Goal: Information Seeking & Learning: Learn about a topic

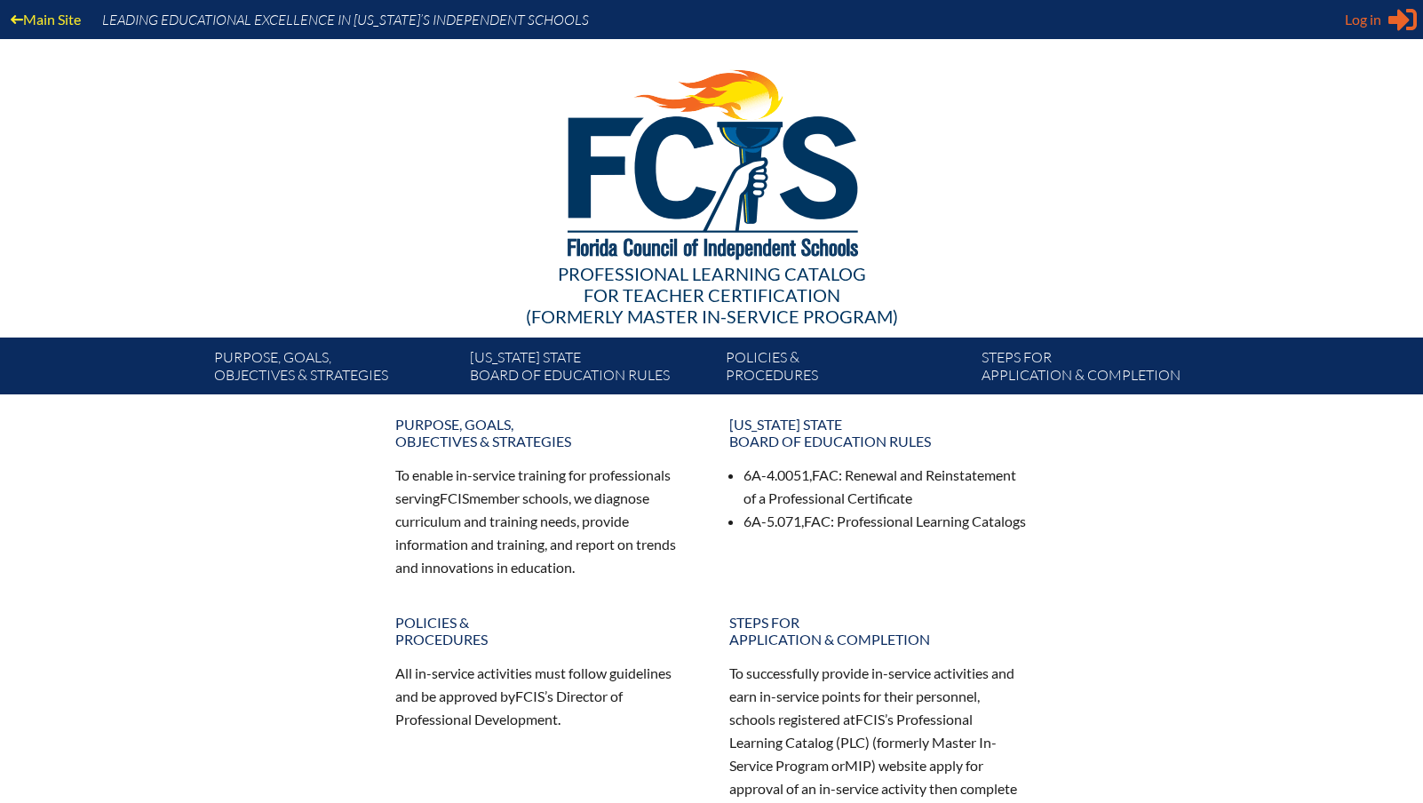
type input "[PERSON_NAME][EMAIL_ADDRESS][PERSON_NAME][DOMAIN_NAME]"
click at [1394, 26] on icon "Sign in or register" at bounding box center [1402, 19] width 28 height 28
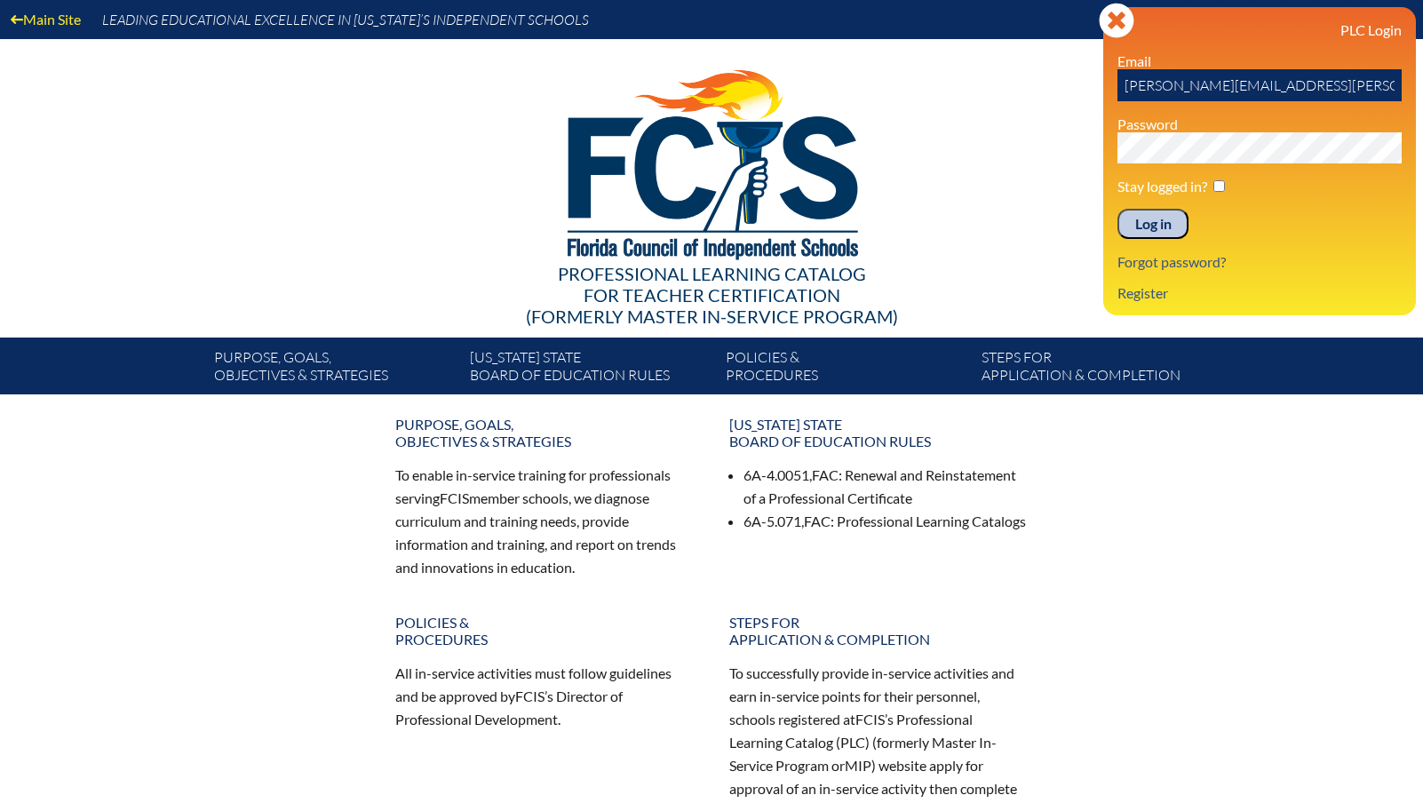
click at [1156, 214] on input "Log in" at bounding box center [1152, 224] width 71 height 30
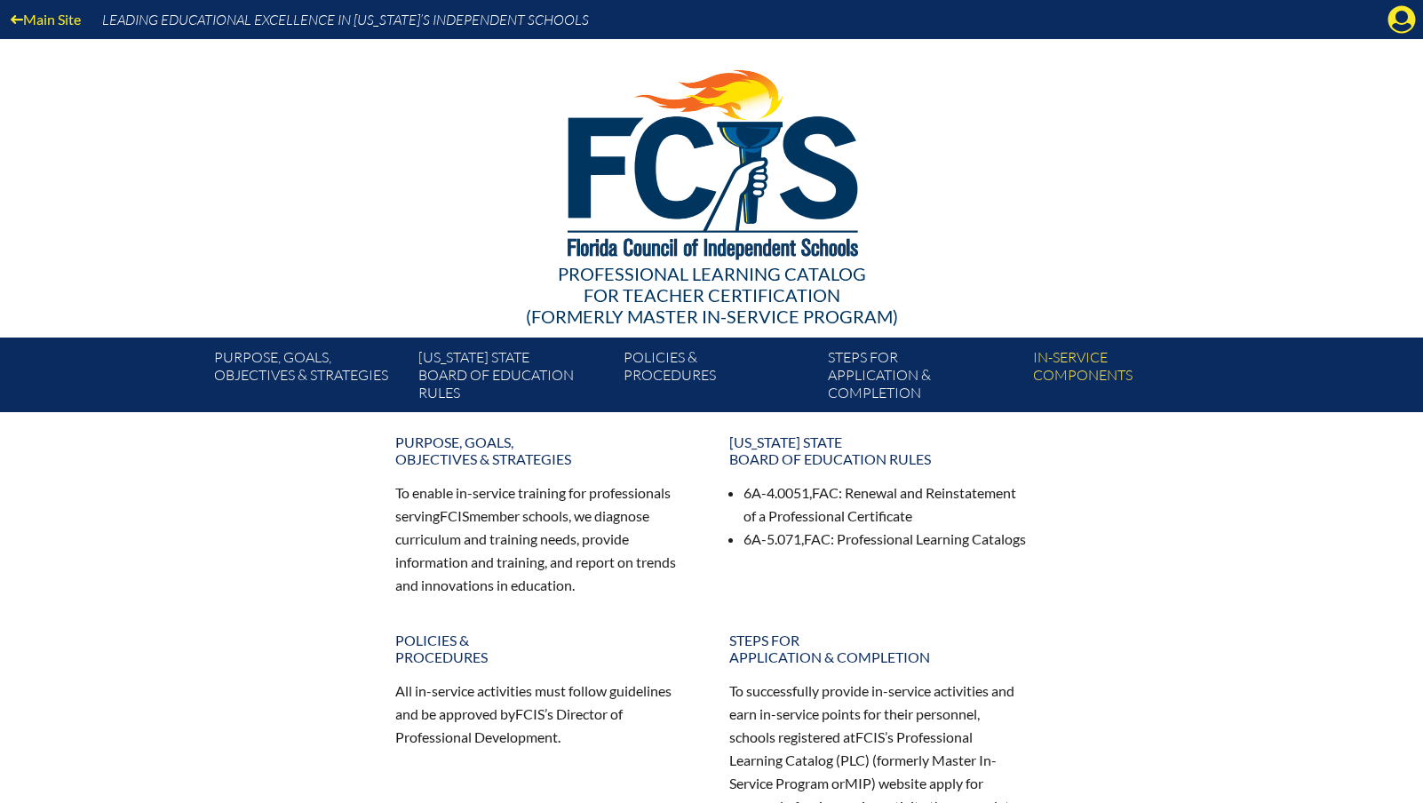
click at [1386, 18] on div "Main Site Leading Educational Excellence in [US_STATE]’s Independent Schools" at bounding box center [711, 19] width 1423 height 39
click at [1393, 22] on icon at bounding box center [1402, 20] width 28 height 28
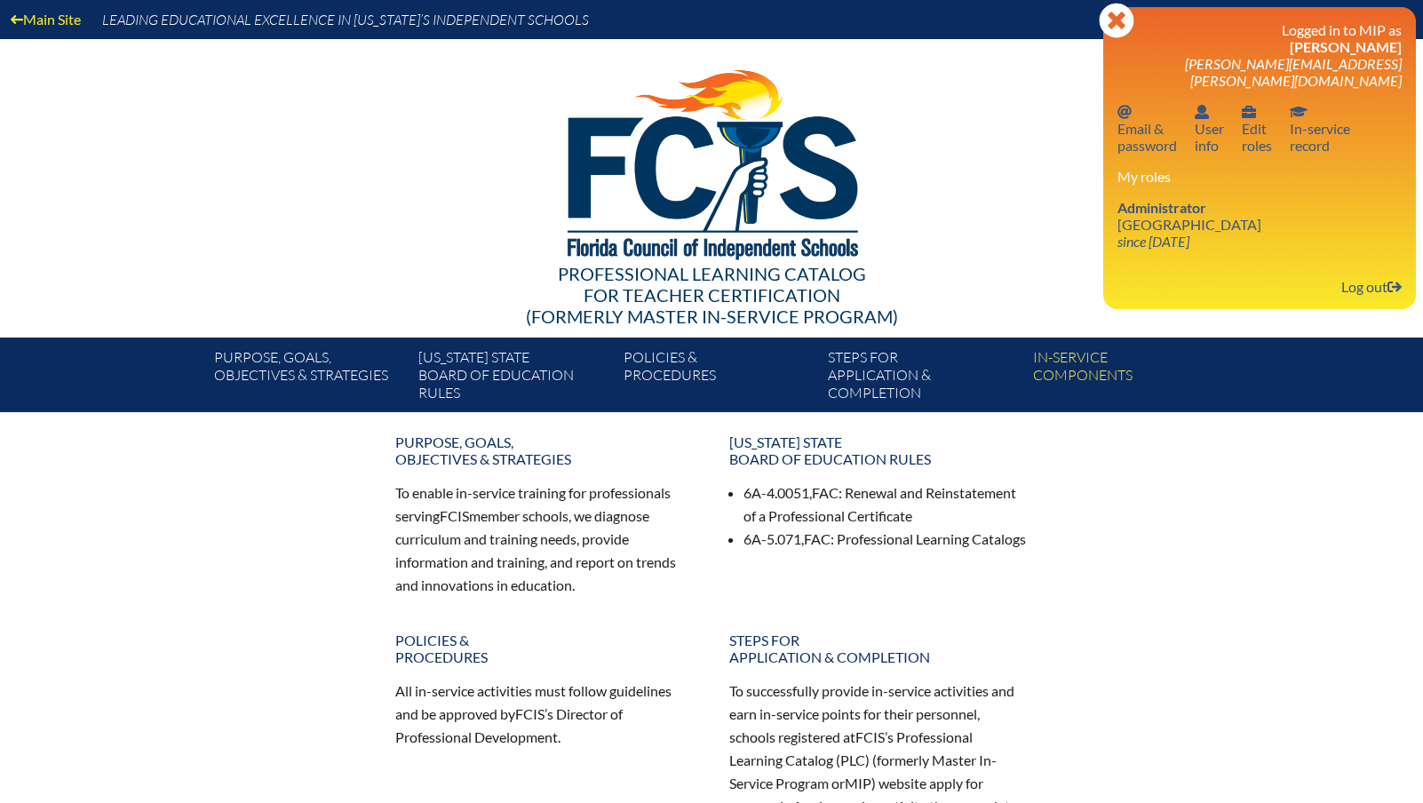
click at [893, 61] on img at bounding box center [711, 160] width 367 height 242
click at [1220, 588] on div "Purpose, goals, objectives & strategies To enable in-service training for profe…" at bounding box center [711, 640] width 1423 height 429
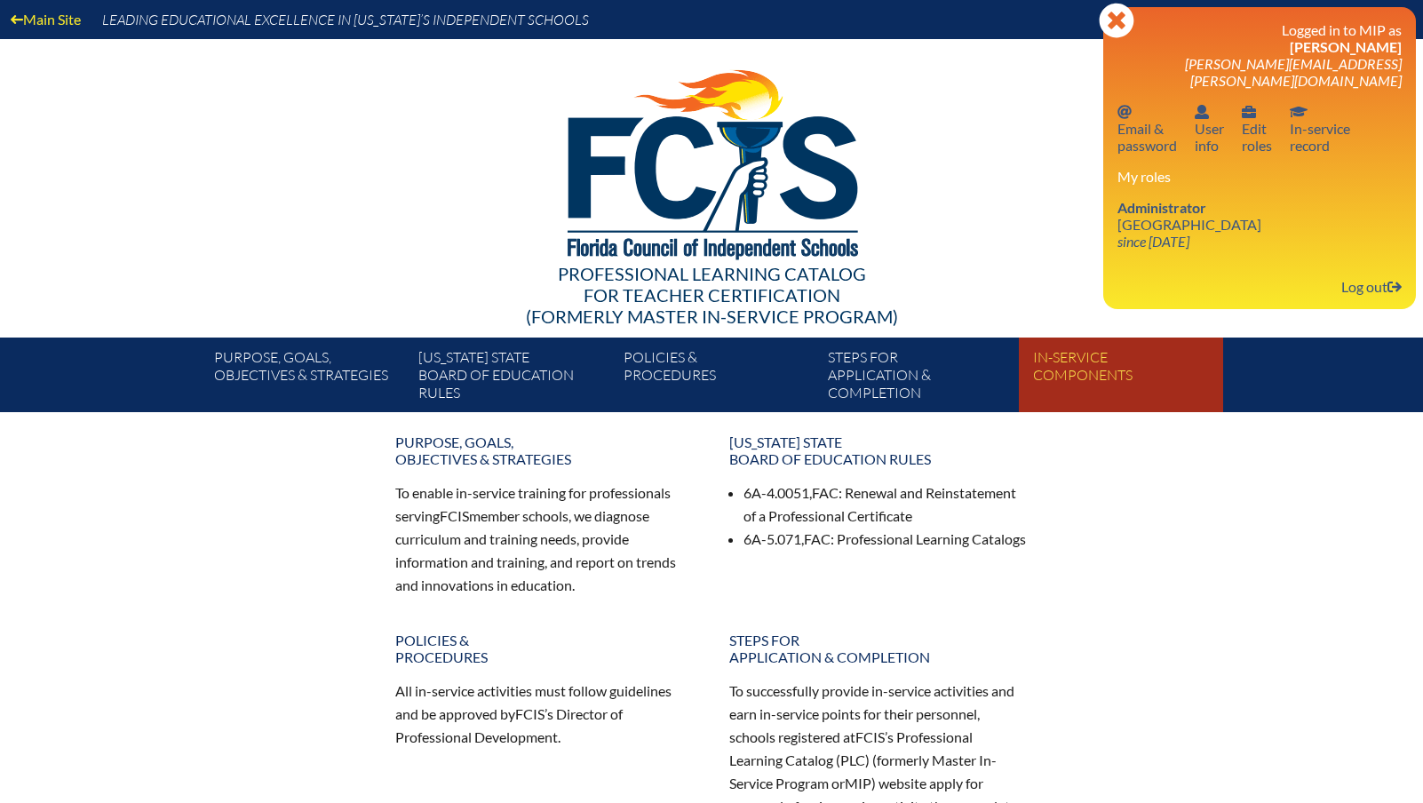
click at [1079, 374] on link "In-service components" at bounding box center [1128, 379] width 204 height 68
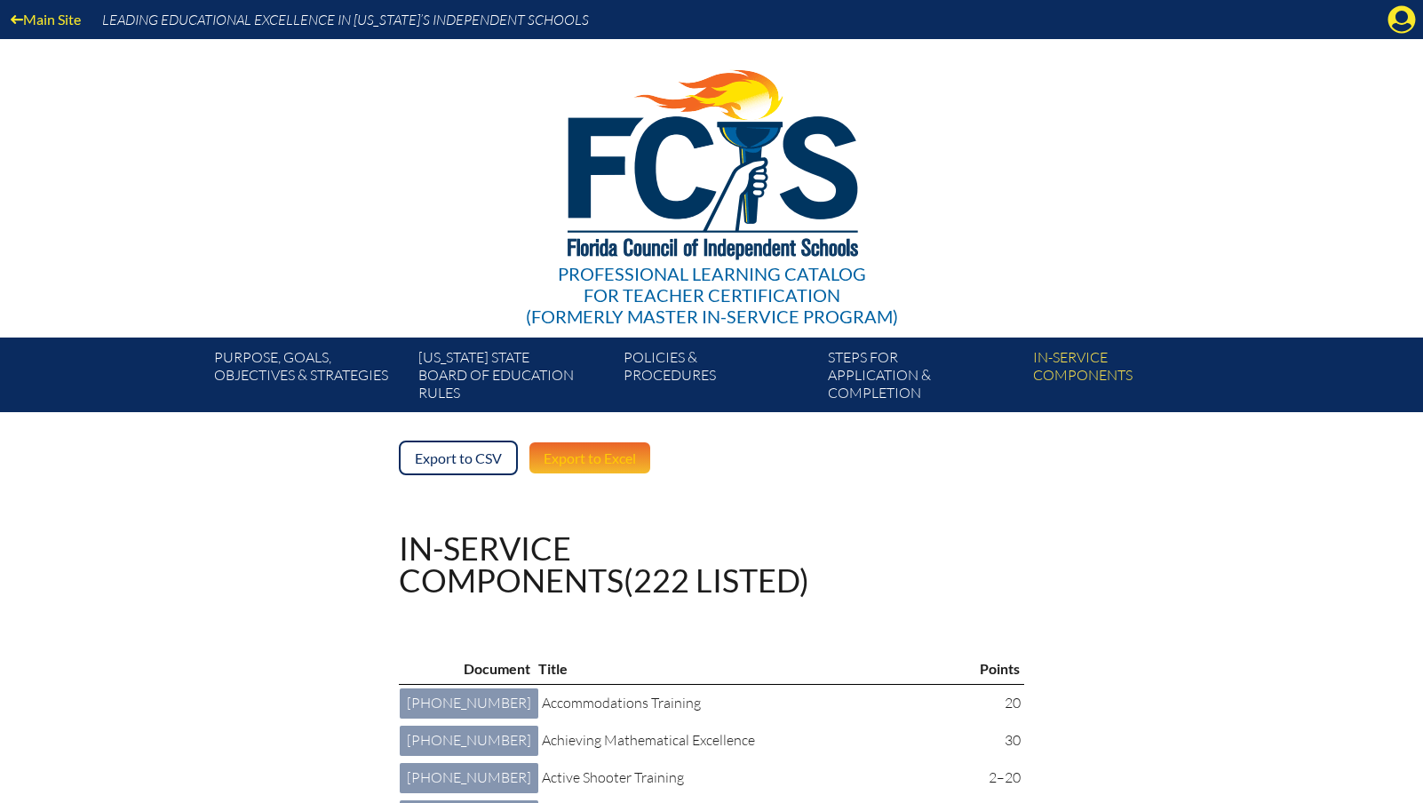
click at [608, 465] on link "Export to Excel" at bounding box center [590, 458] width 124 height 35
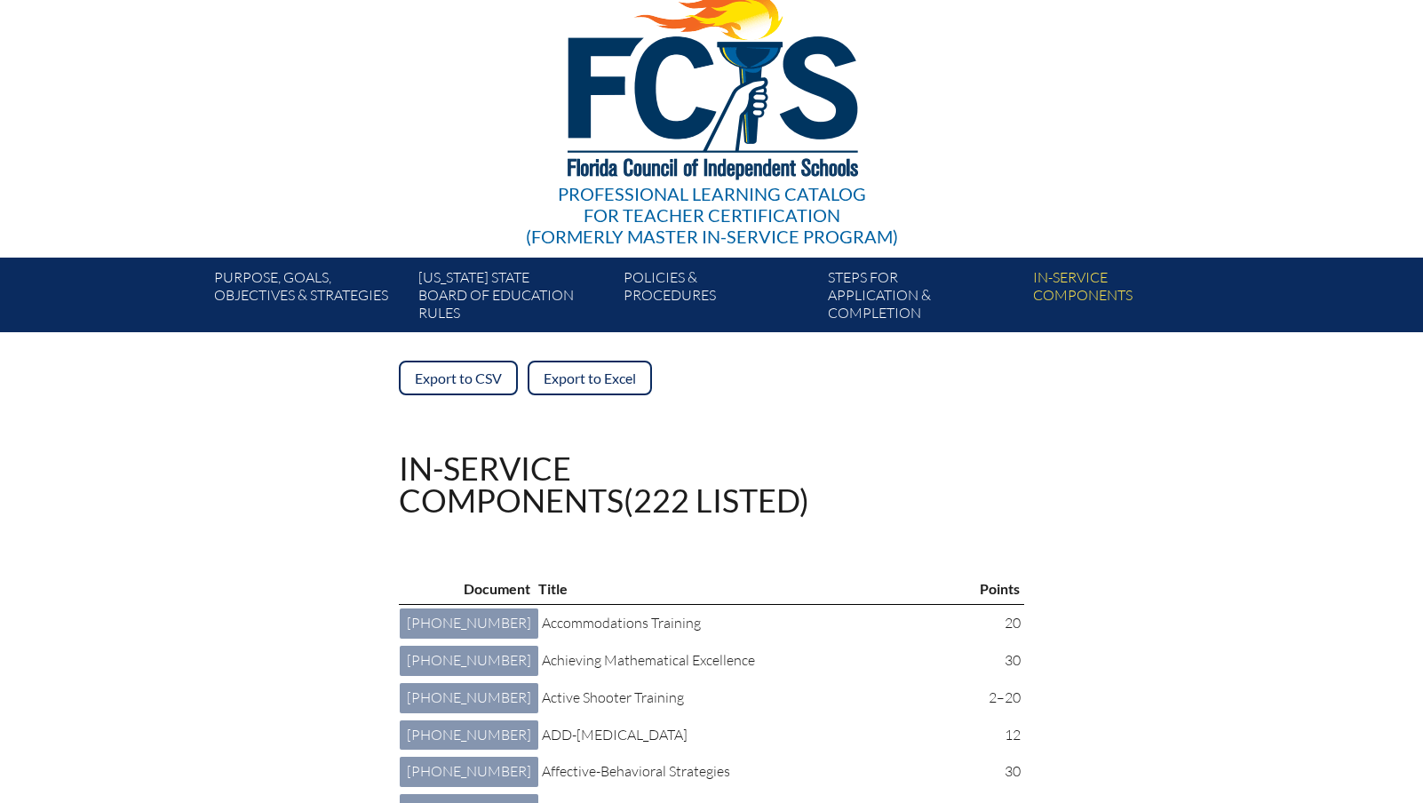
scroll to position [91, 0]
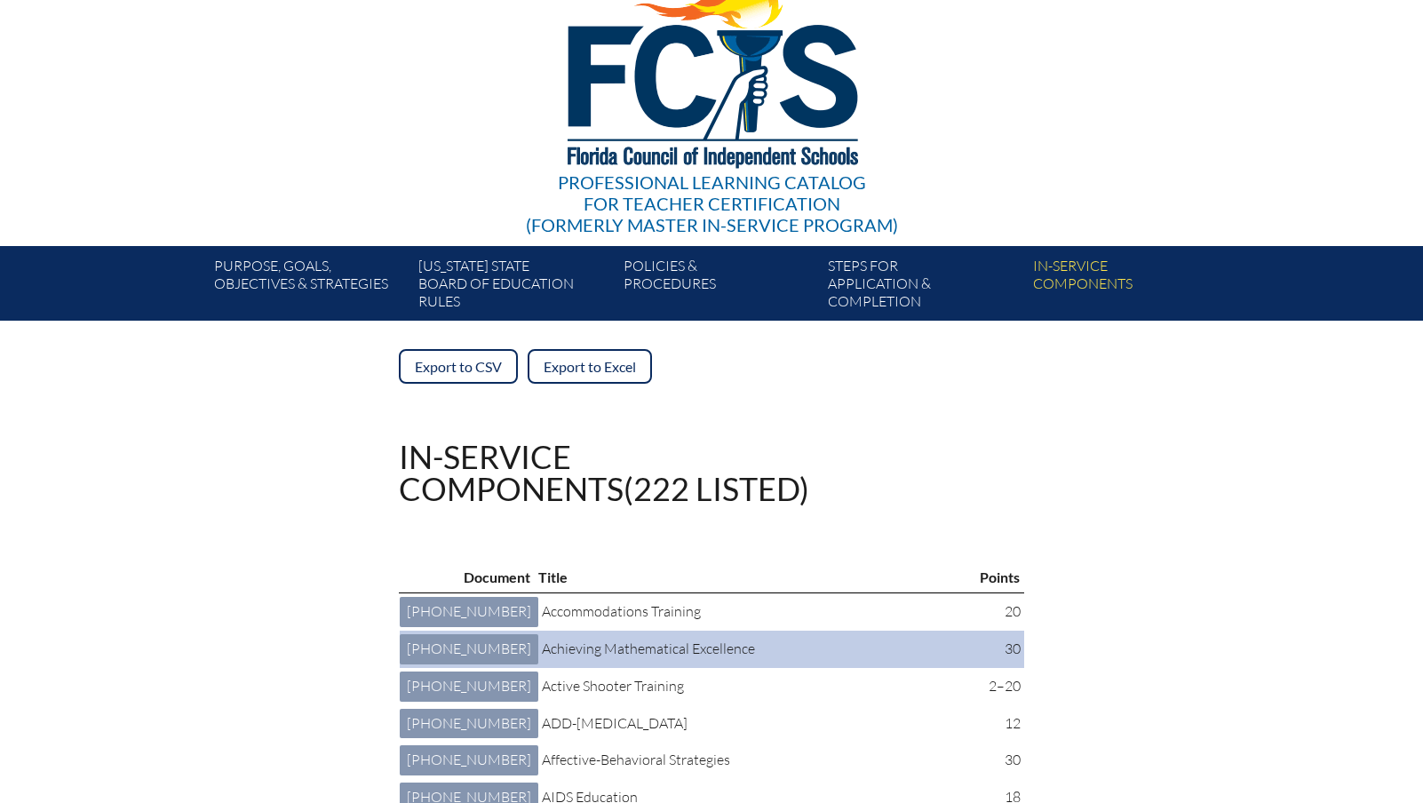
click at [569, 661] on p "Achieving Mathematical Excellence" at bounding box center [755, 649] width 427 height 23
click at [436, 664] on link "1 009 004: Achieving Mathematical Excellence 1-009-004" at bounding box center [469, 649] width 139 height 30
click at [444, 664] on link "1 009 004: Achieving Mathematical Excellence 1-009-004" at bounding box center [469, 649] width 139 height 30
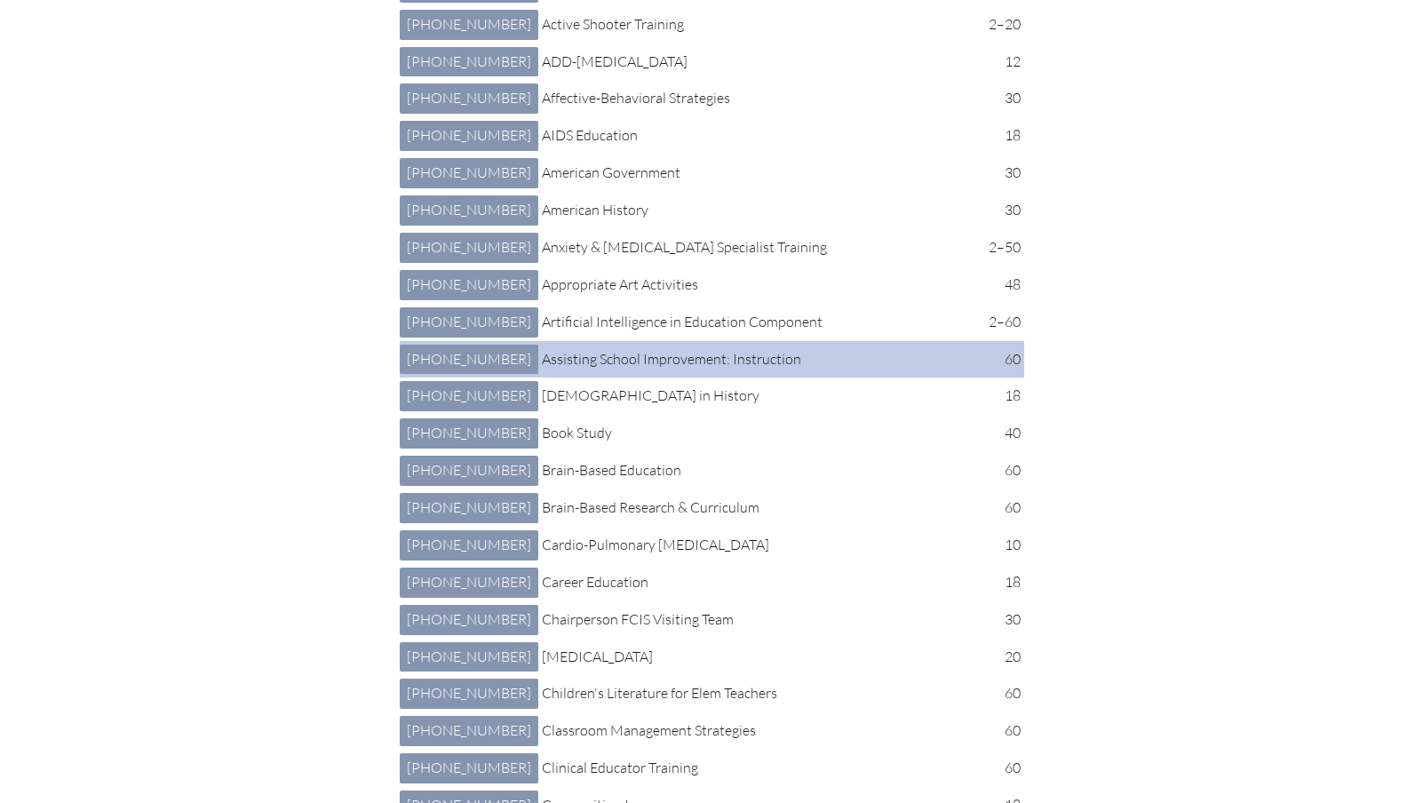
scroll to position [765, 0]
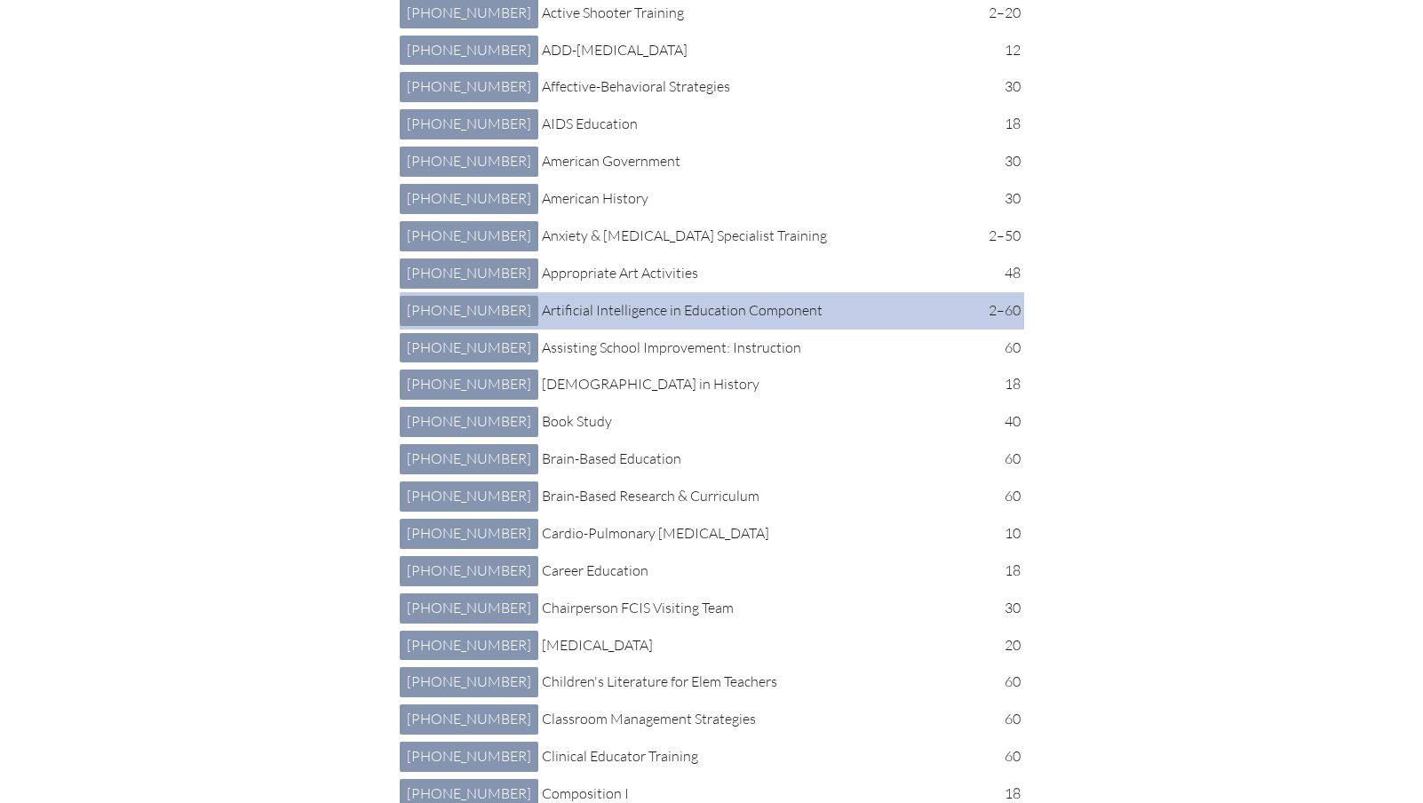
click at [546, 322] on p "Artificial Intelligence in Education Component" at bounding box center [755, 310] width 427 height 23
click at [447, 326] on link "3 007 016: Artificial Intelligence in Education Component 3-007-016" at bounding box center [469, 311] width 139 height 30
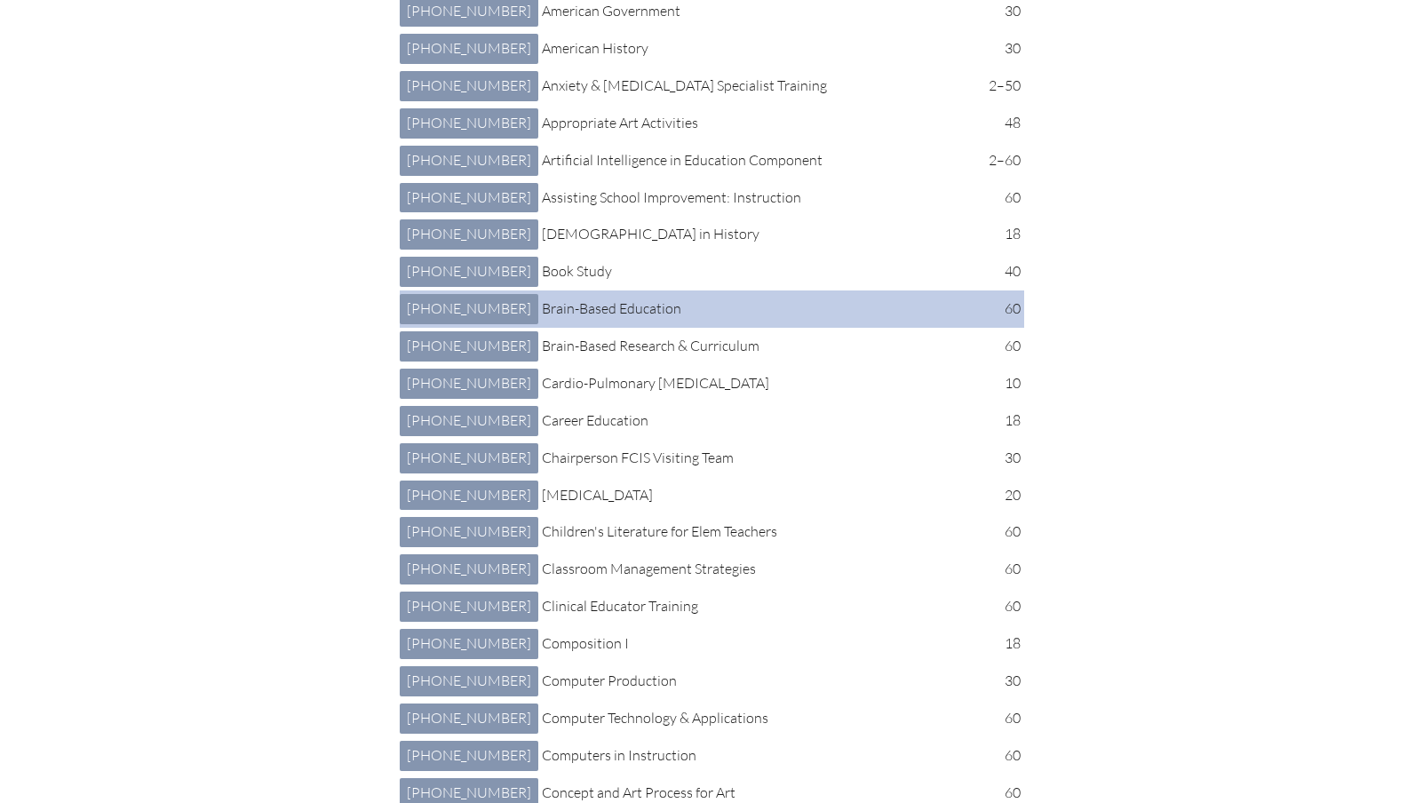
scroll to position [949, 0]
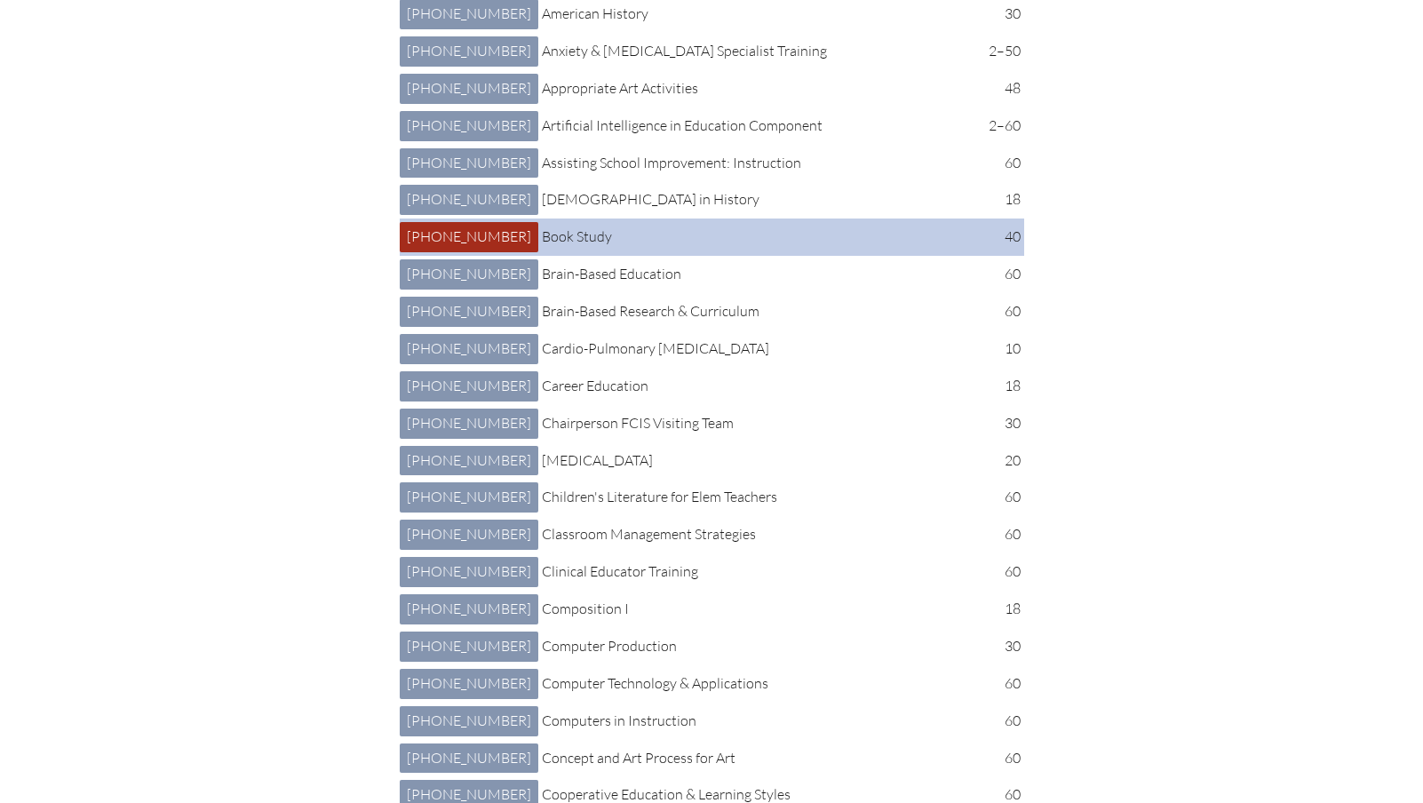
click at [449, 252] on link "2 013 006: Book Study 2-013-006" at bounding box center [469, 237] width 139 height 30
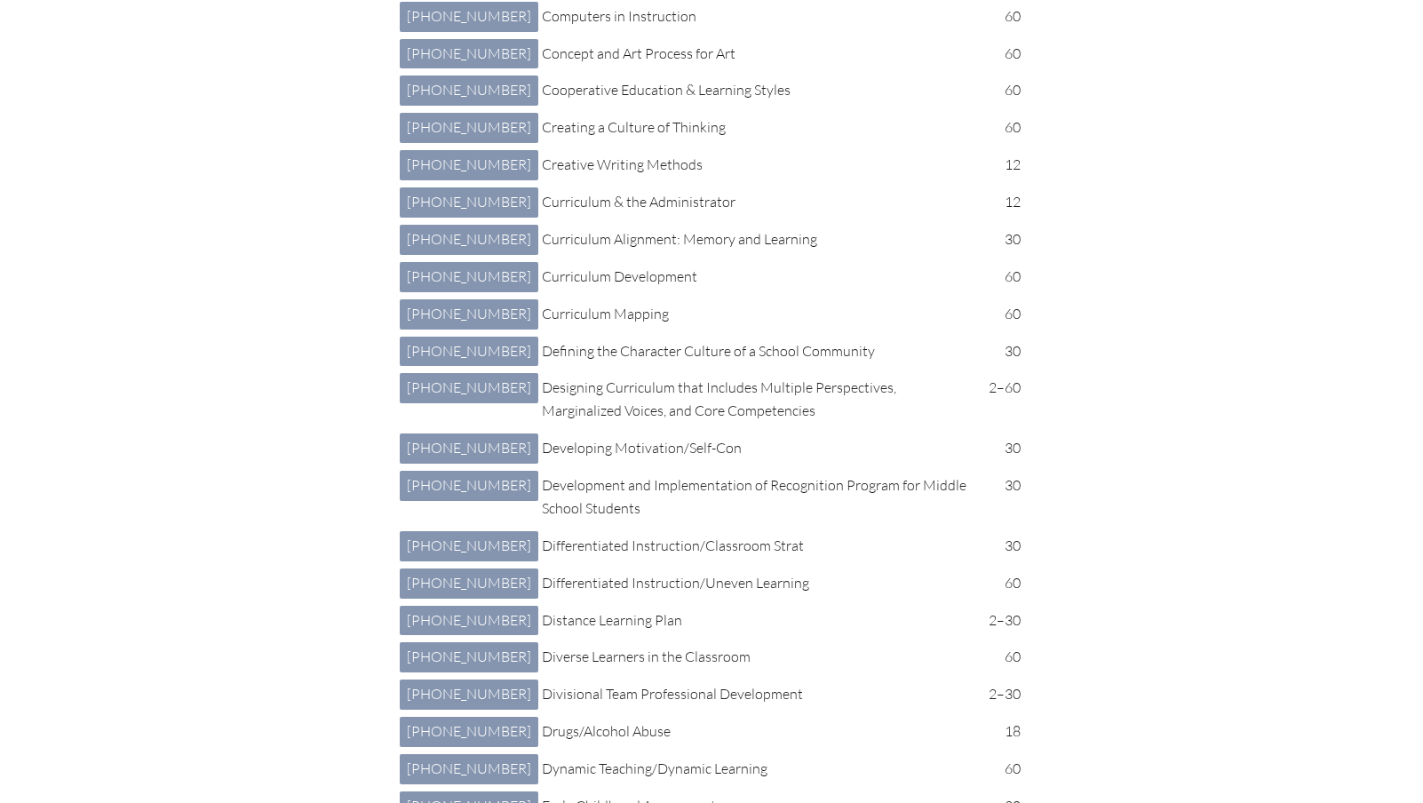
scroll to position [1665, 0]
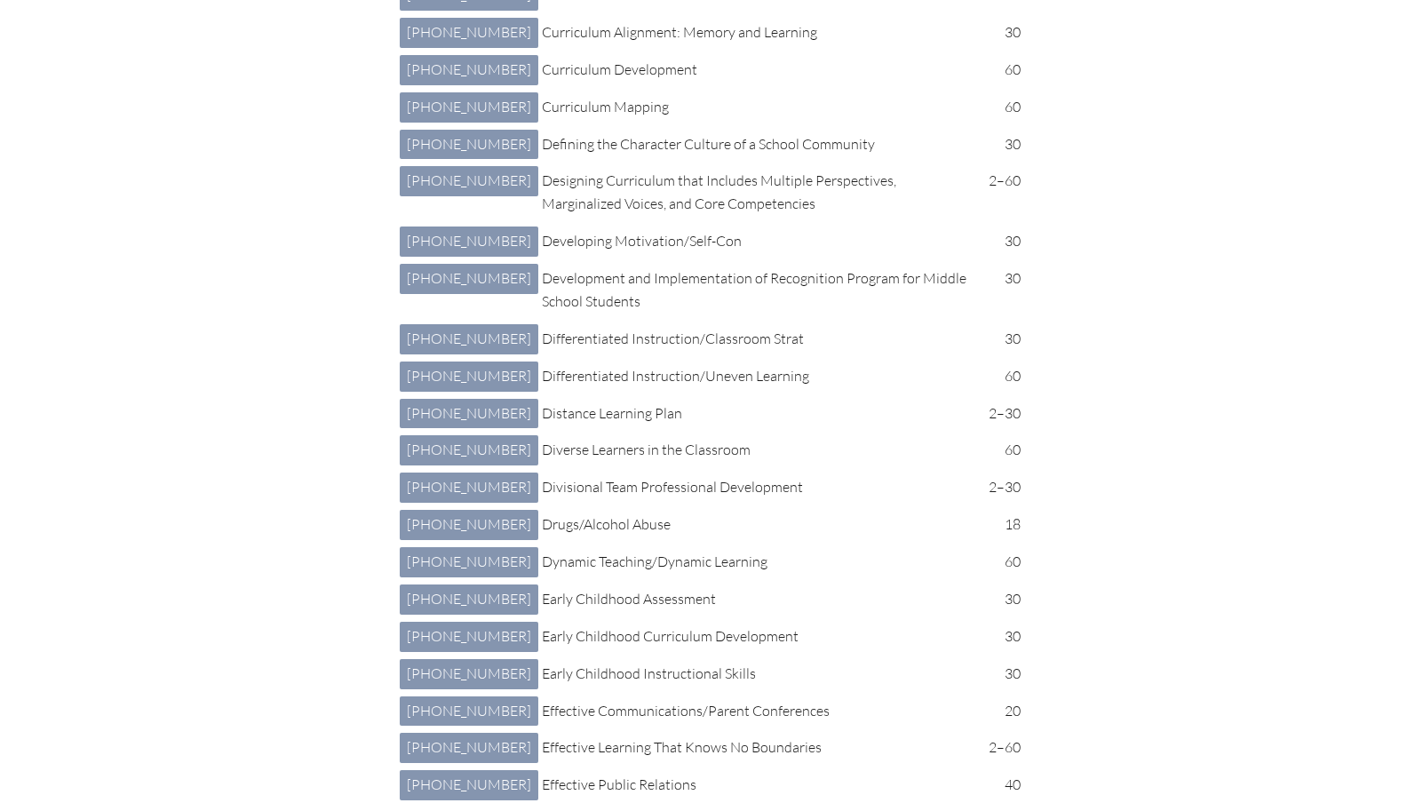
scroll to position [1872, 0]
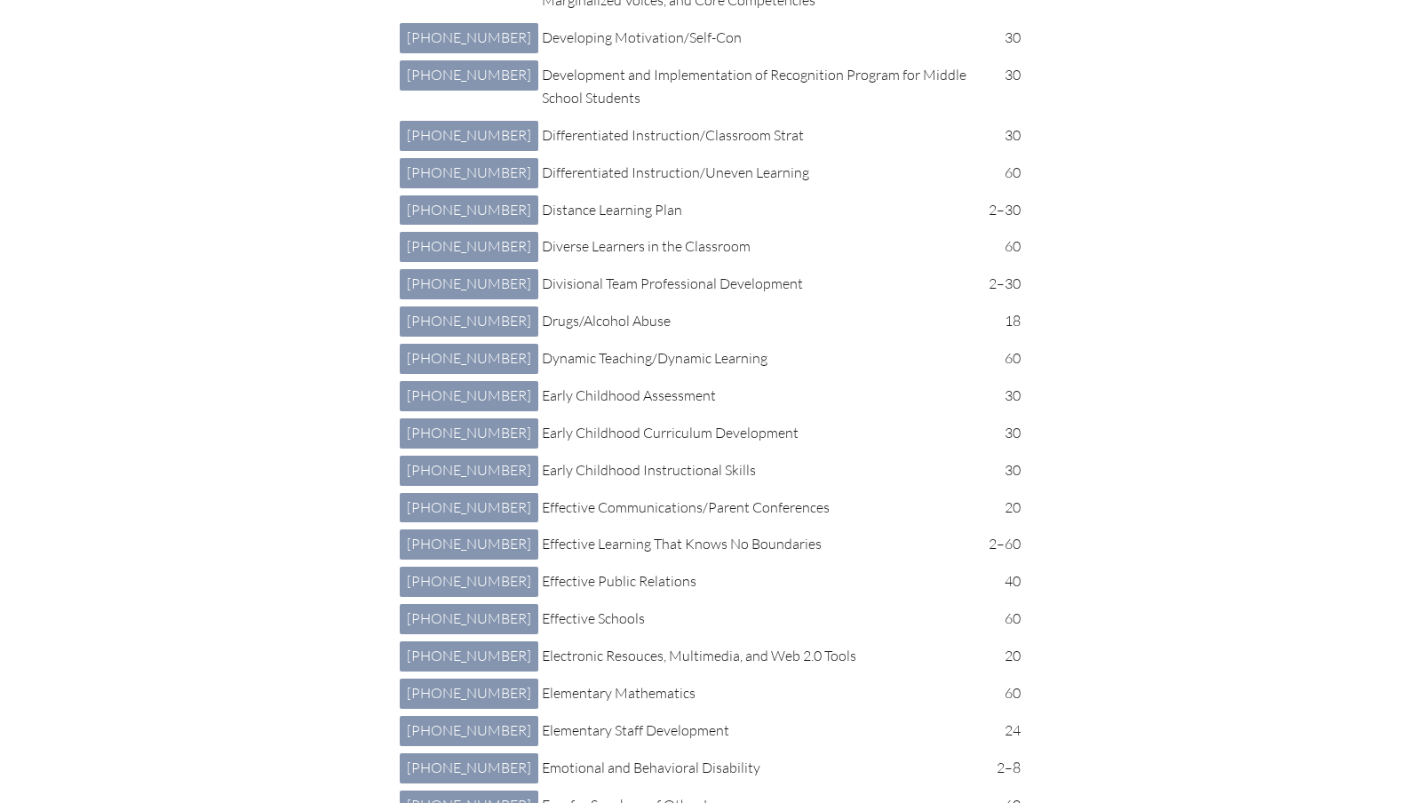
scroll to position [2076, 0]
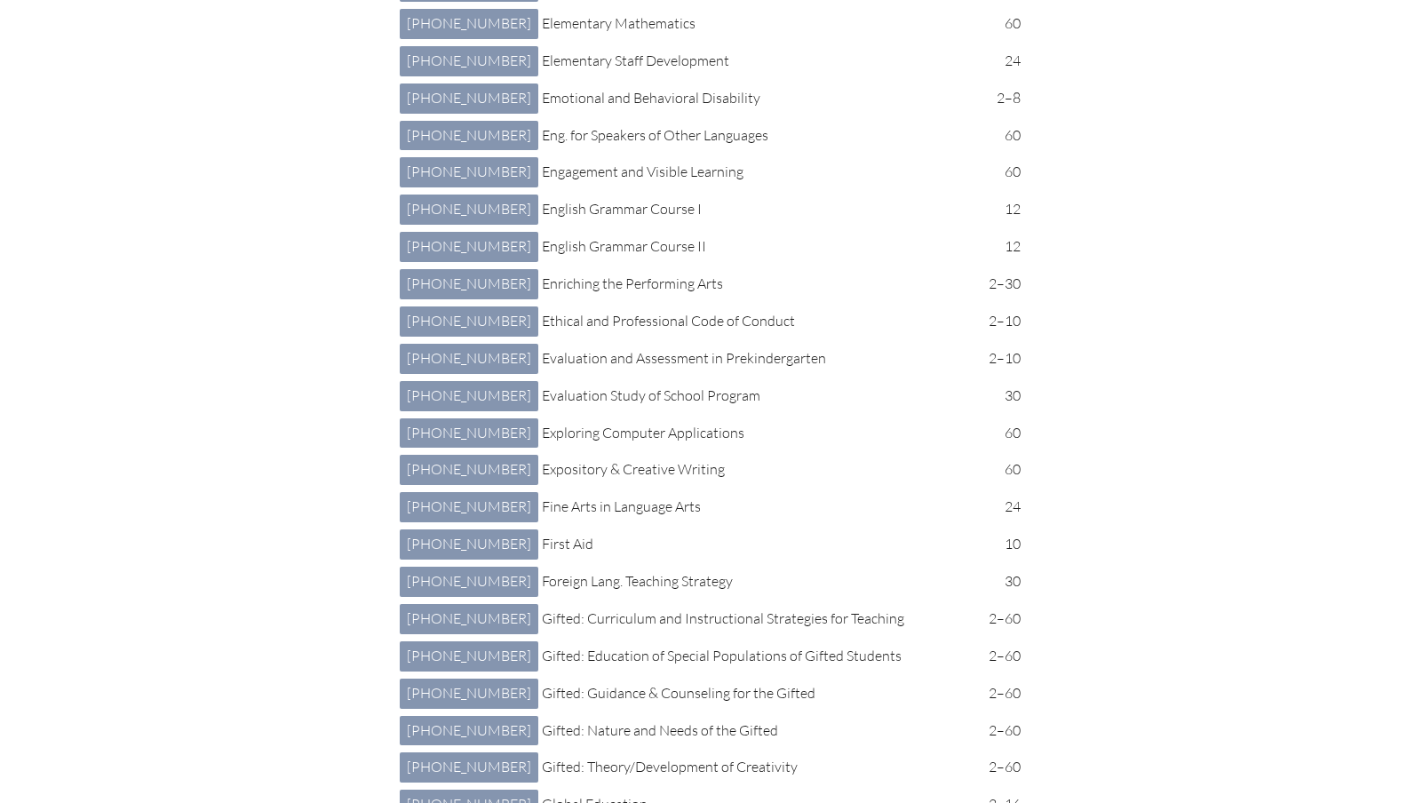
scroll to position [2745, 0]
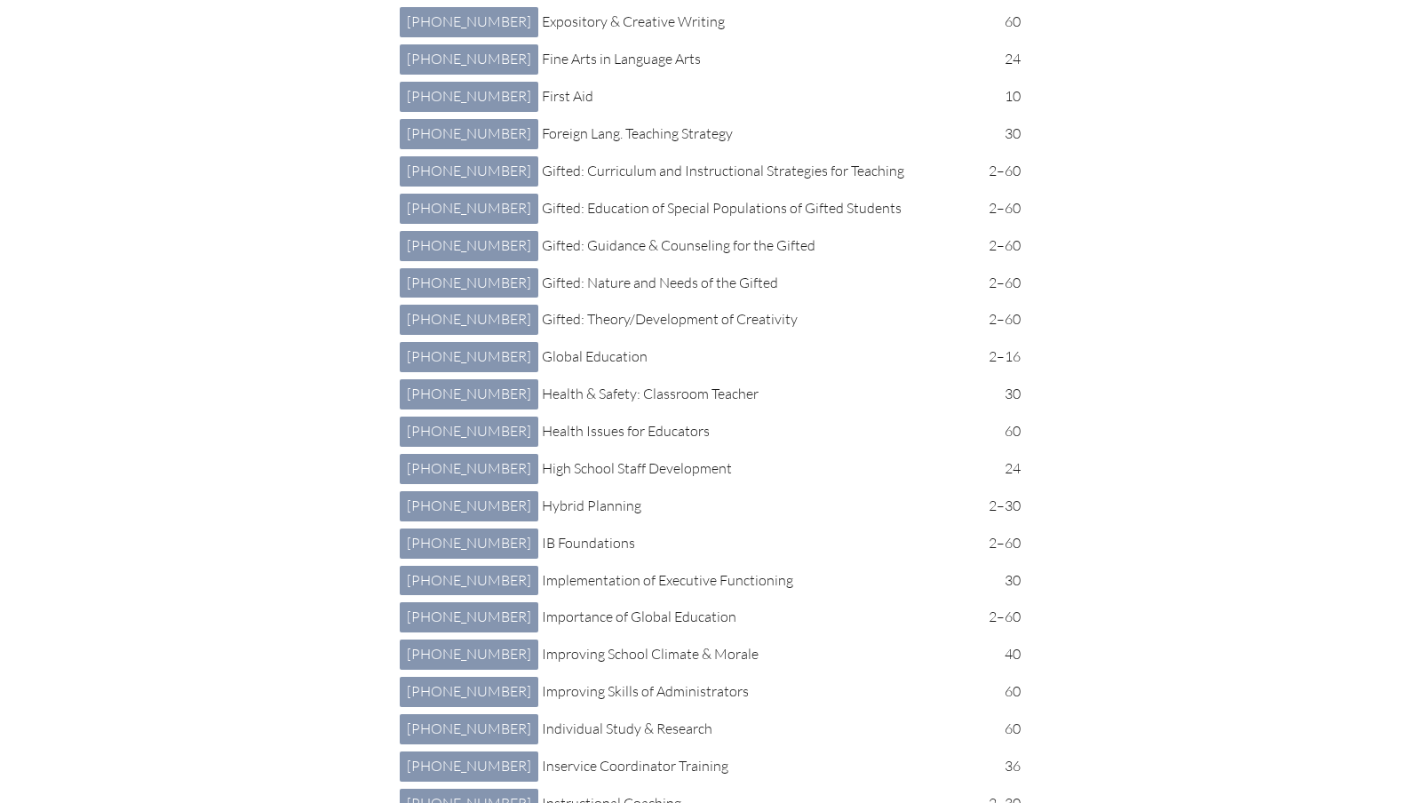
scroll to position [3193, 0]
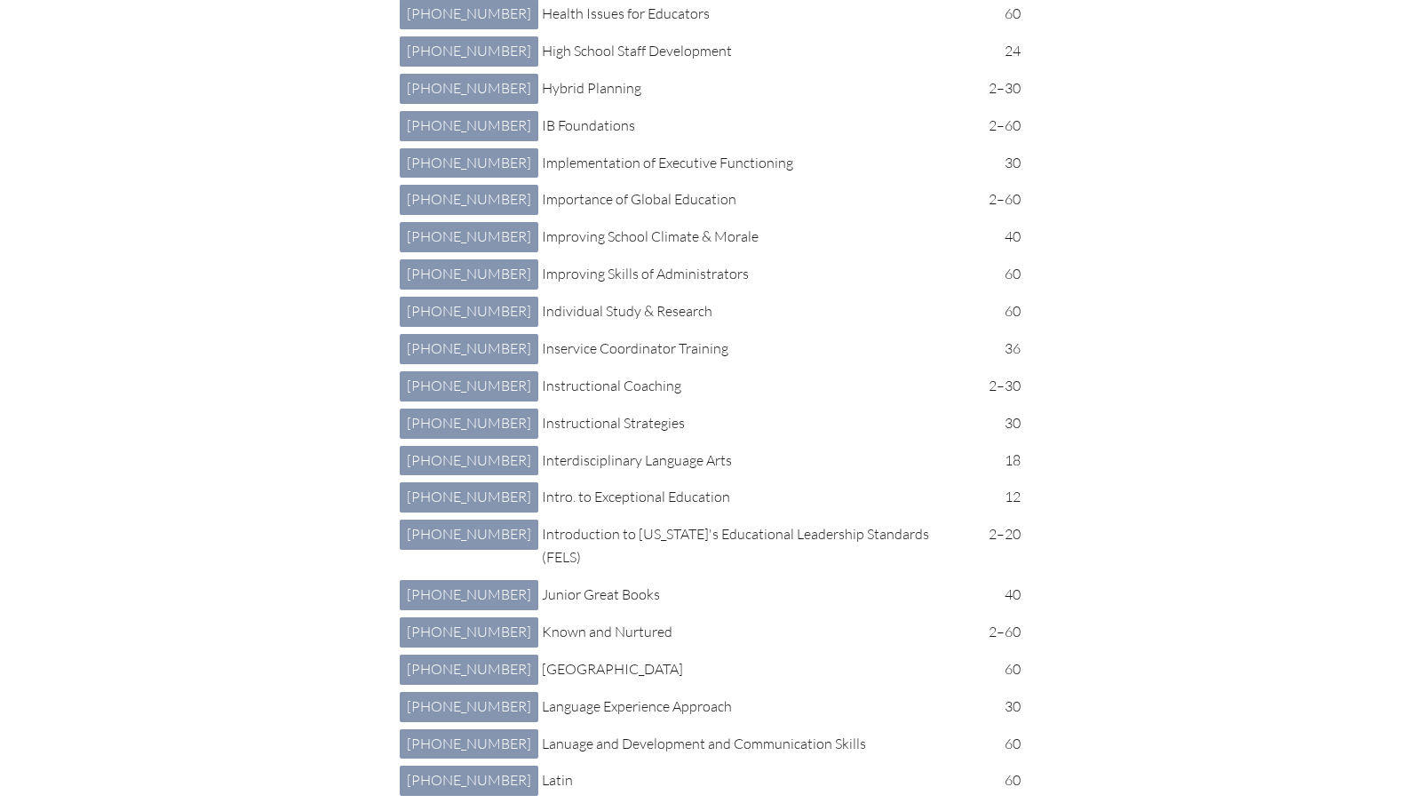
scroll to position [3611, 0]
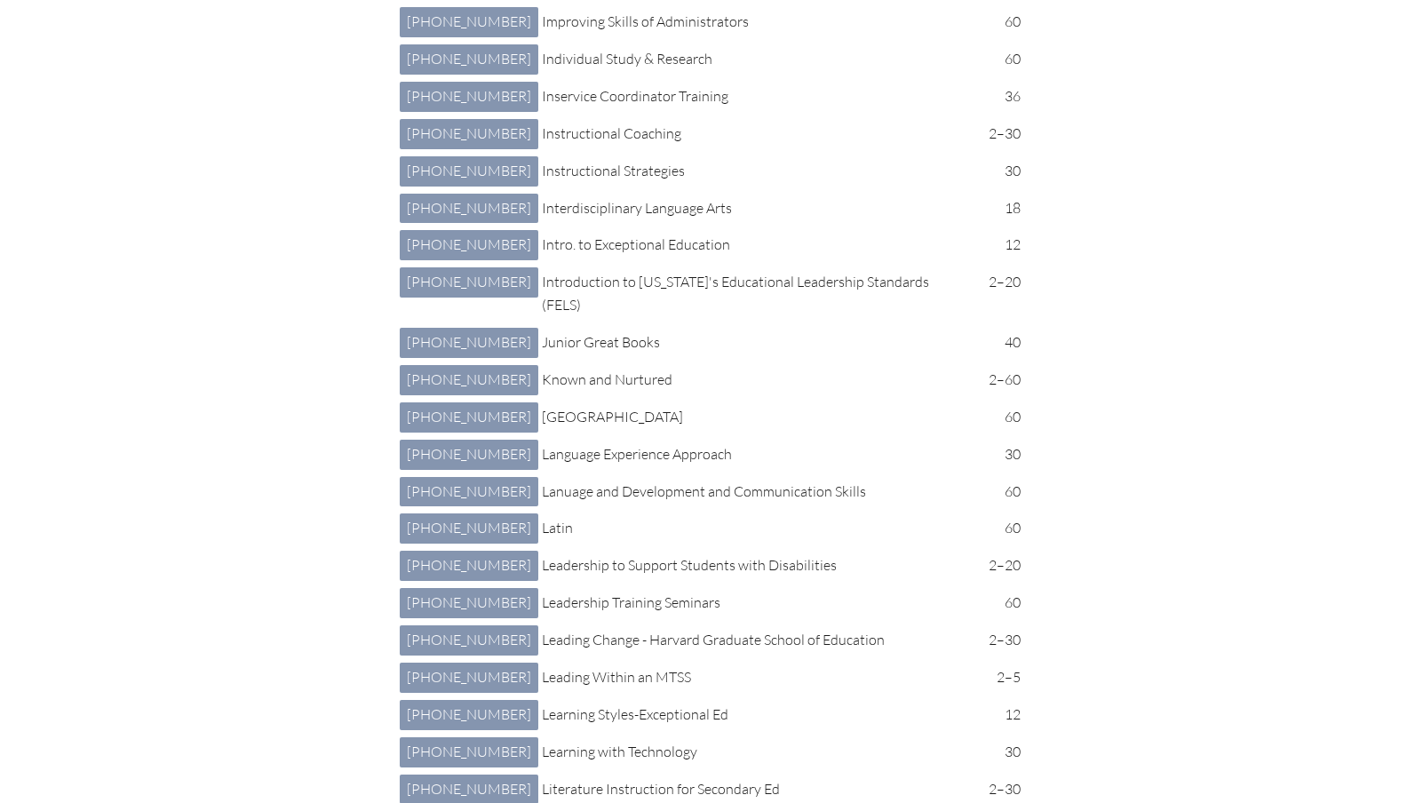
scroll to position [3862, 0]
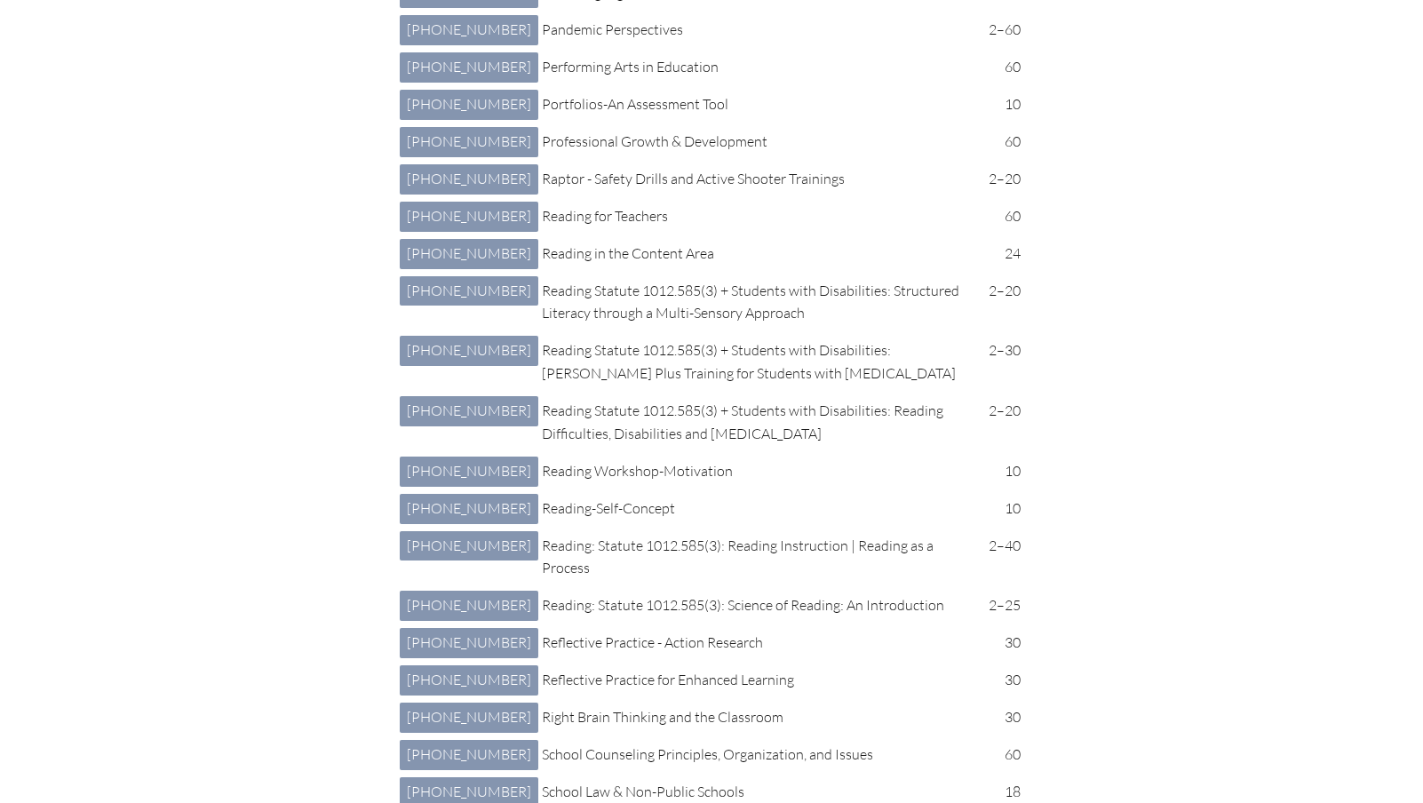
scroll to position [5277, 0]
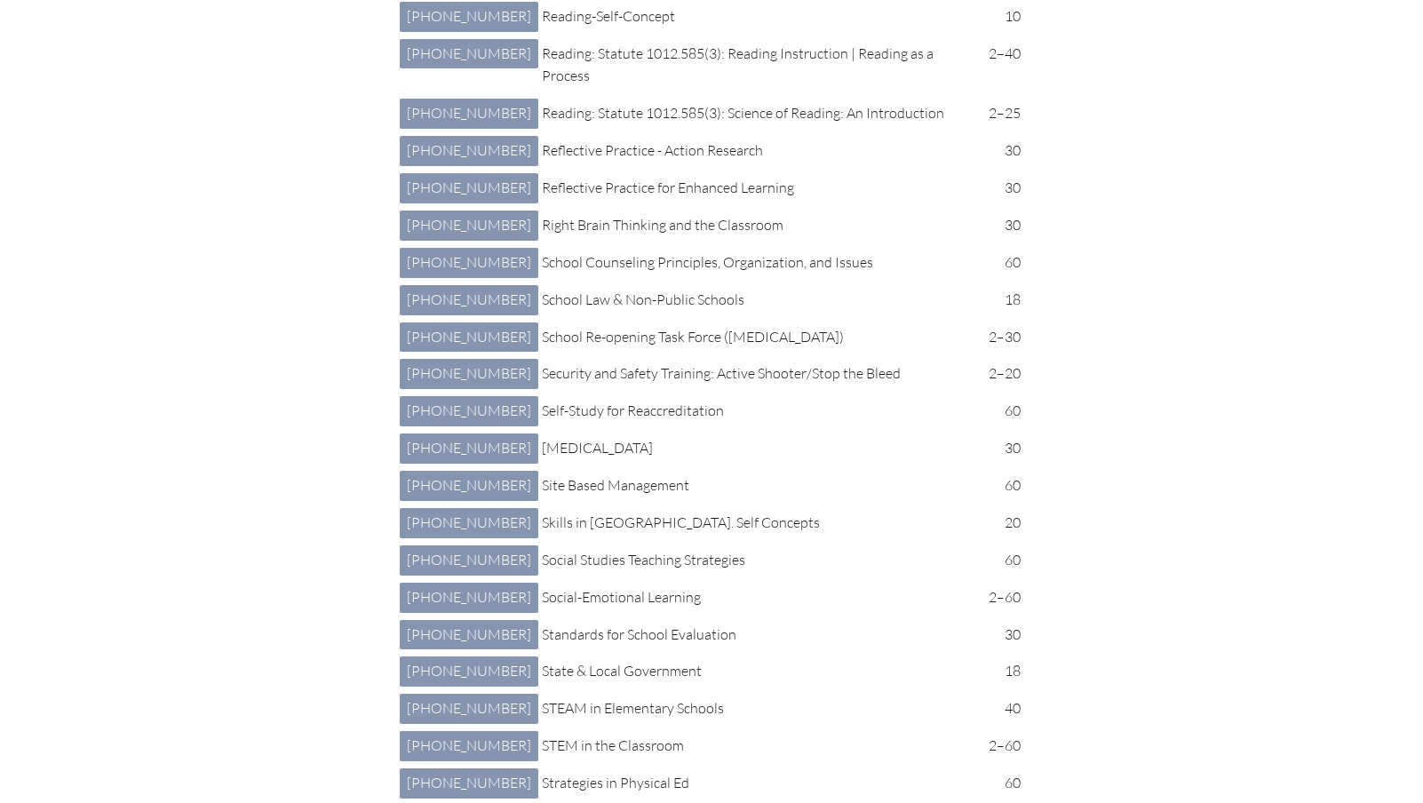
scroll to position [5757, 0]
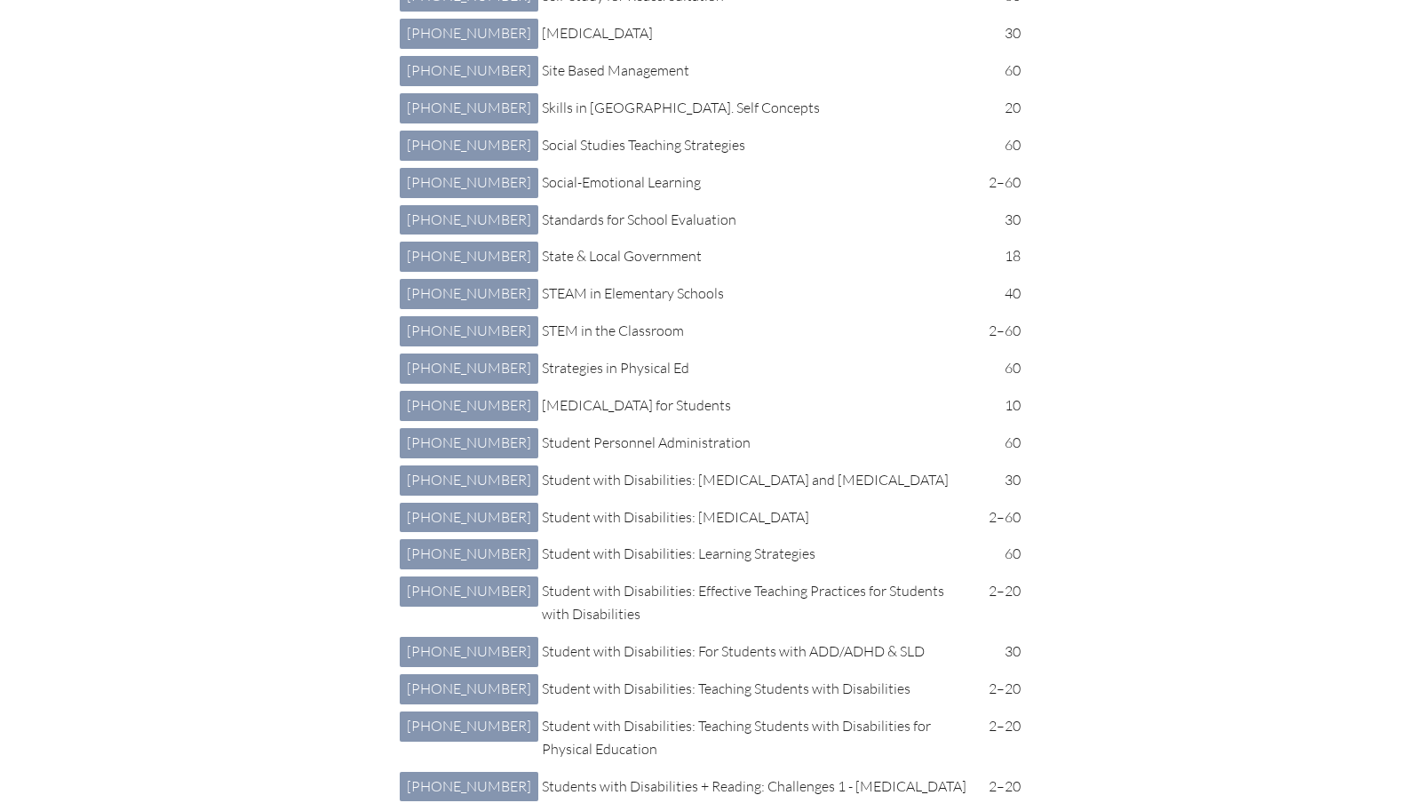
scroll to position [6161, 0]
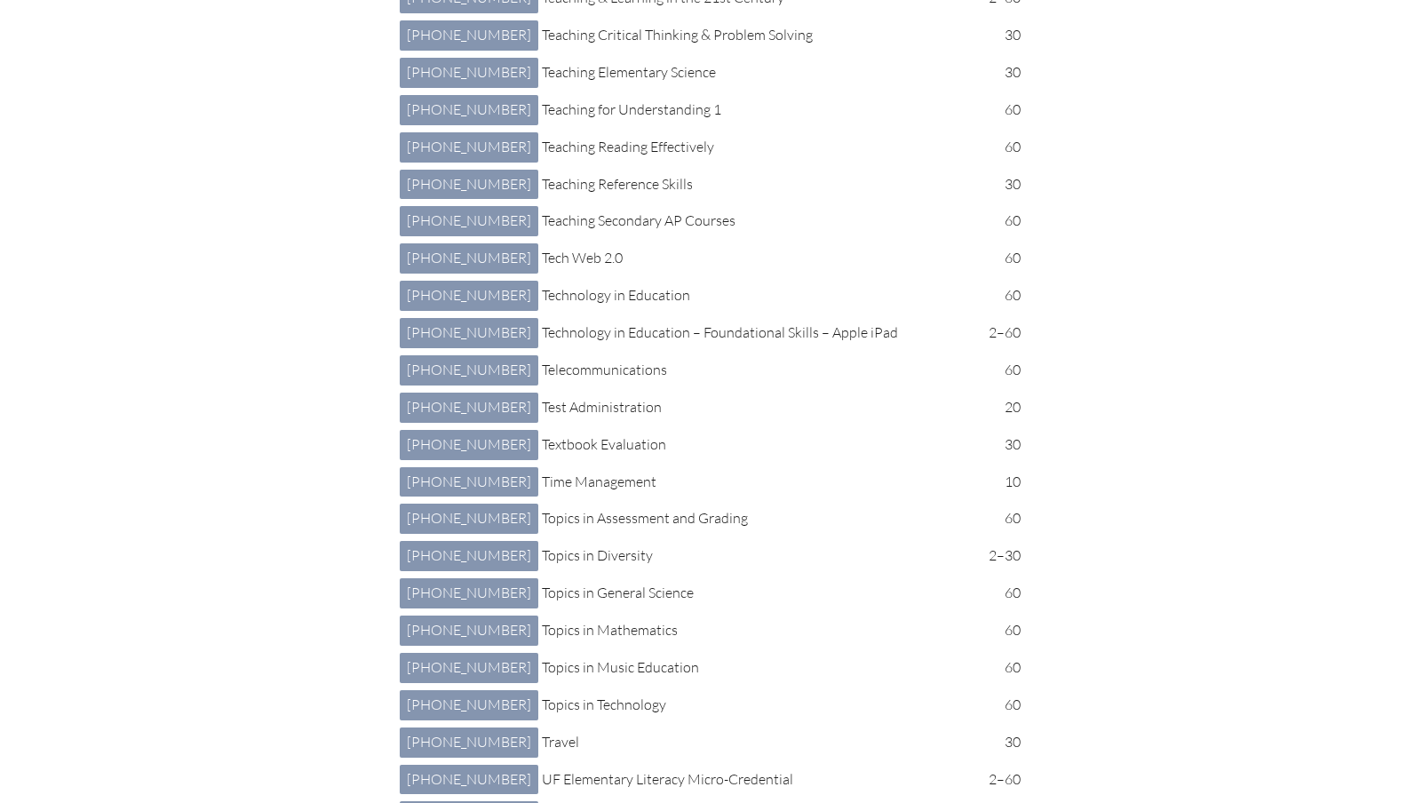
scroll to position [7837, 0]
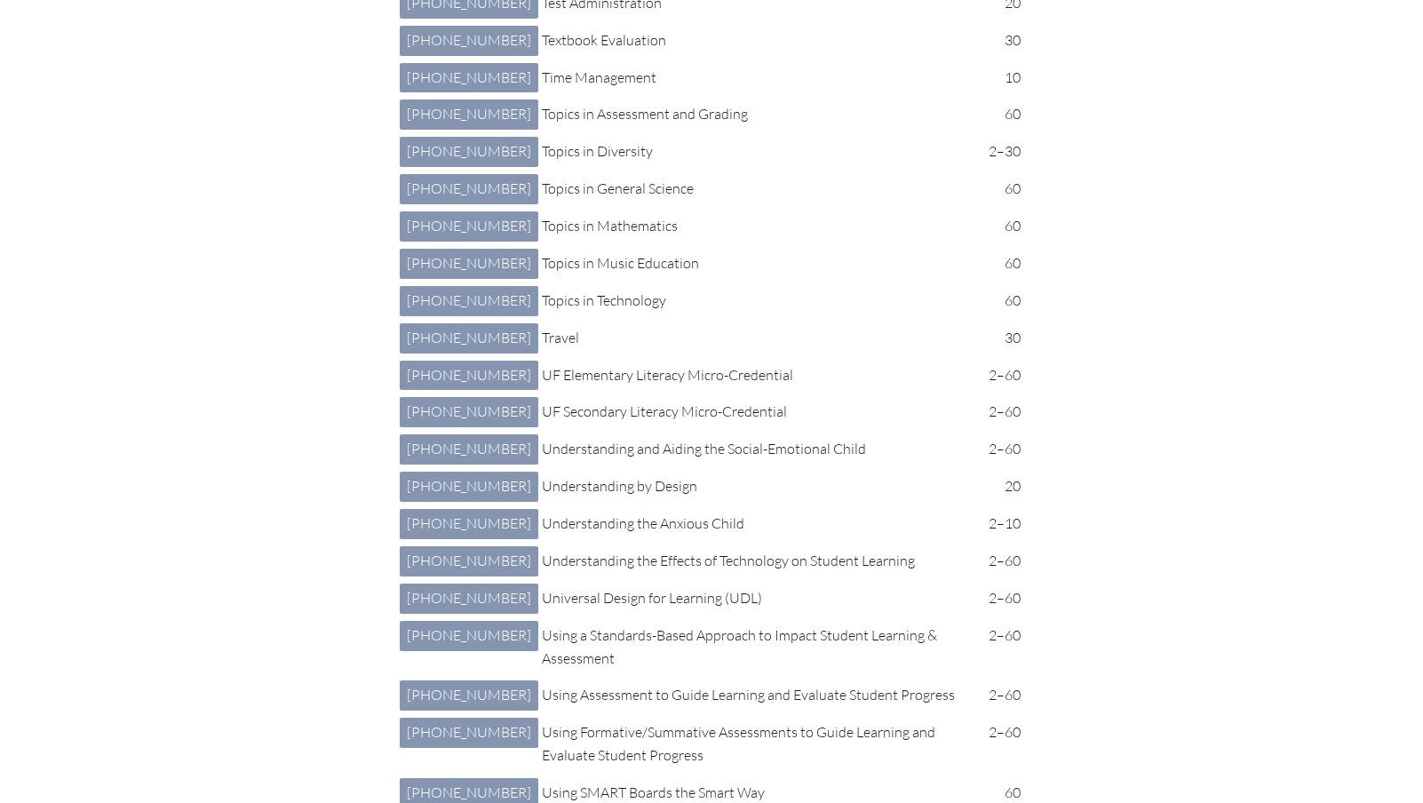
scroll to position [8236, 0]
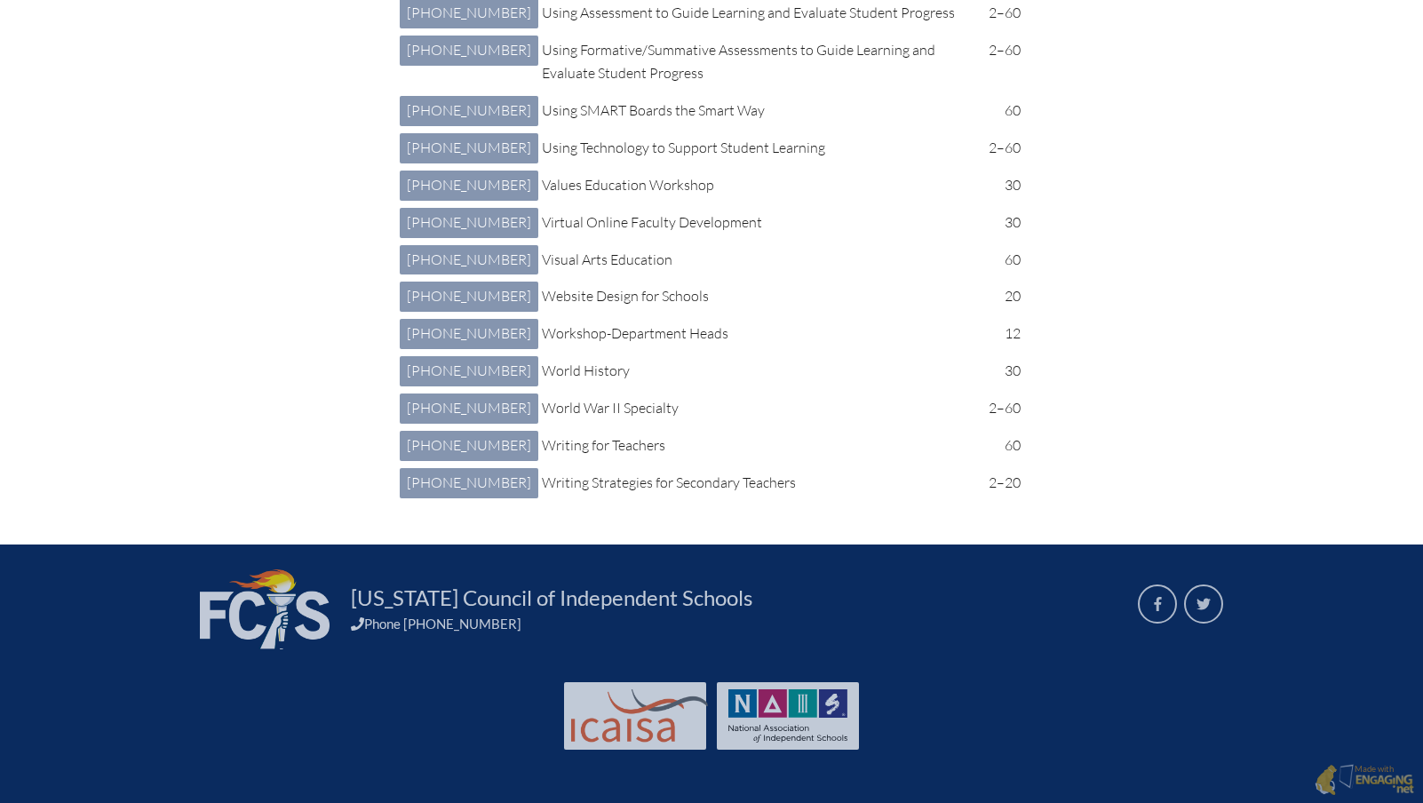
scroll to position [9322, 0]
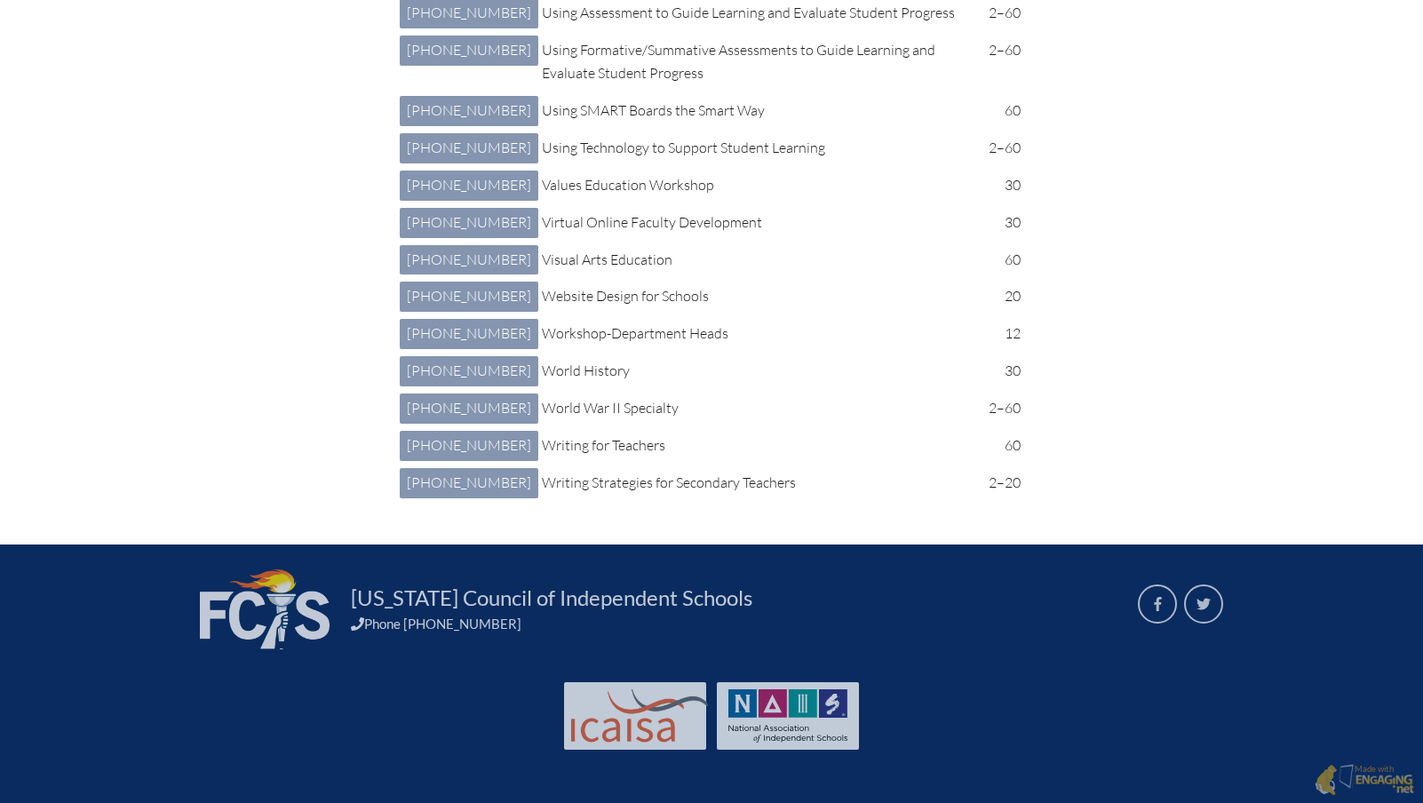
scroll to position [11376, 0]
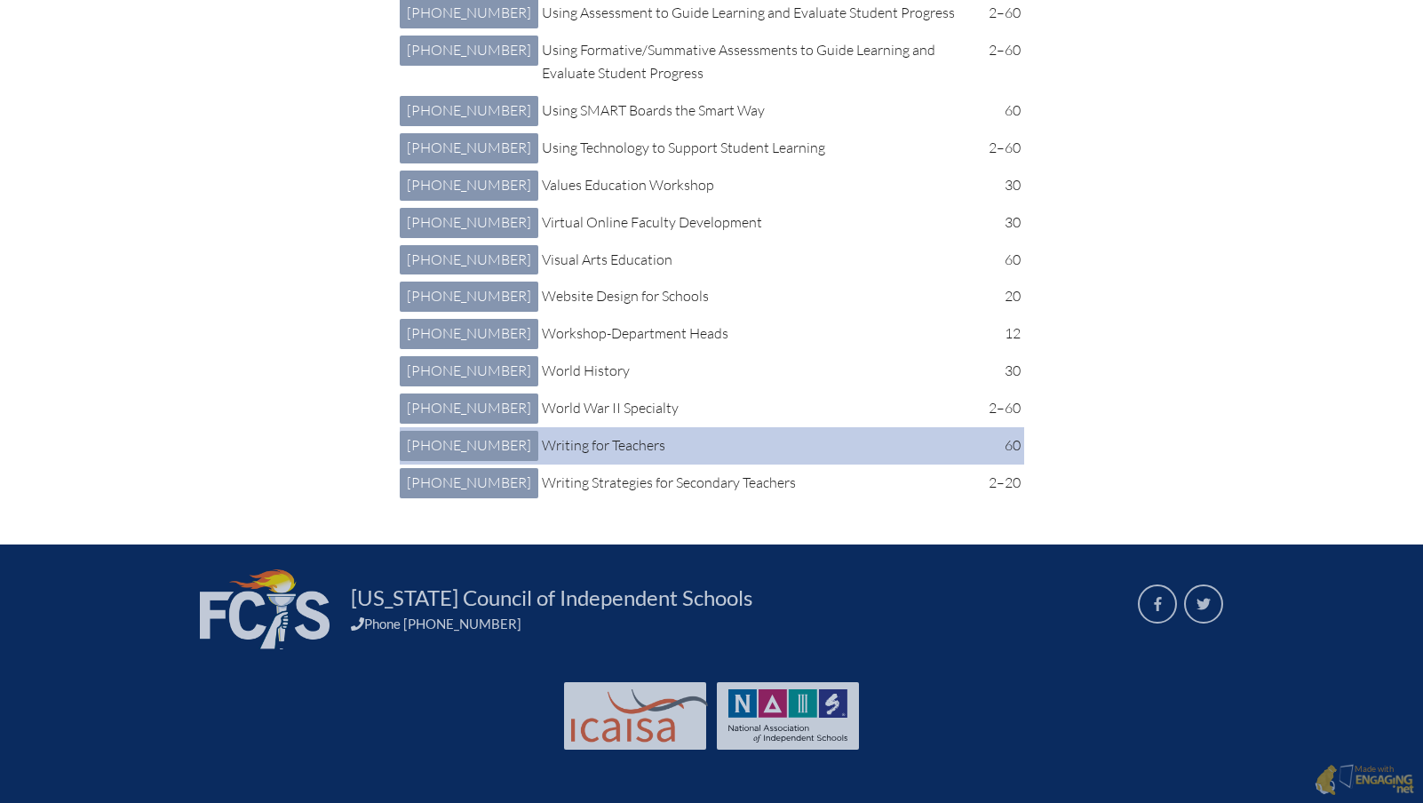
scroll to position [13333, 0]
click at [457, 461] on link "2 423 002: Writing for Teachers 2-423-002" at bounding box center [469, 446] width 139 height 30
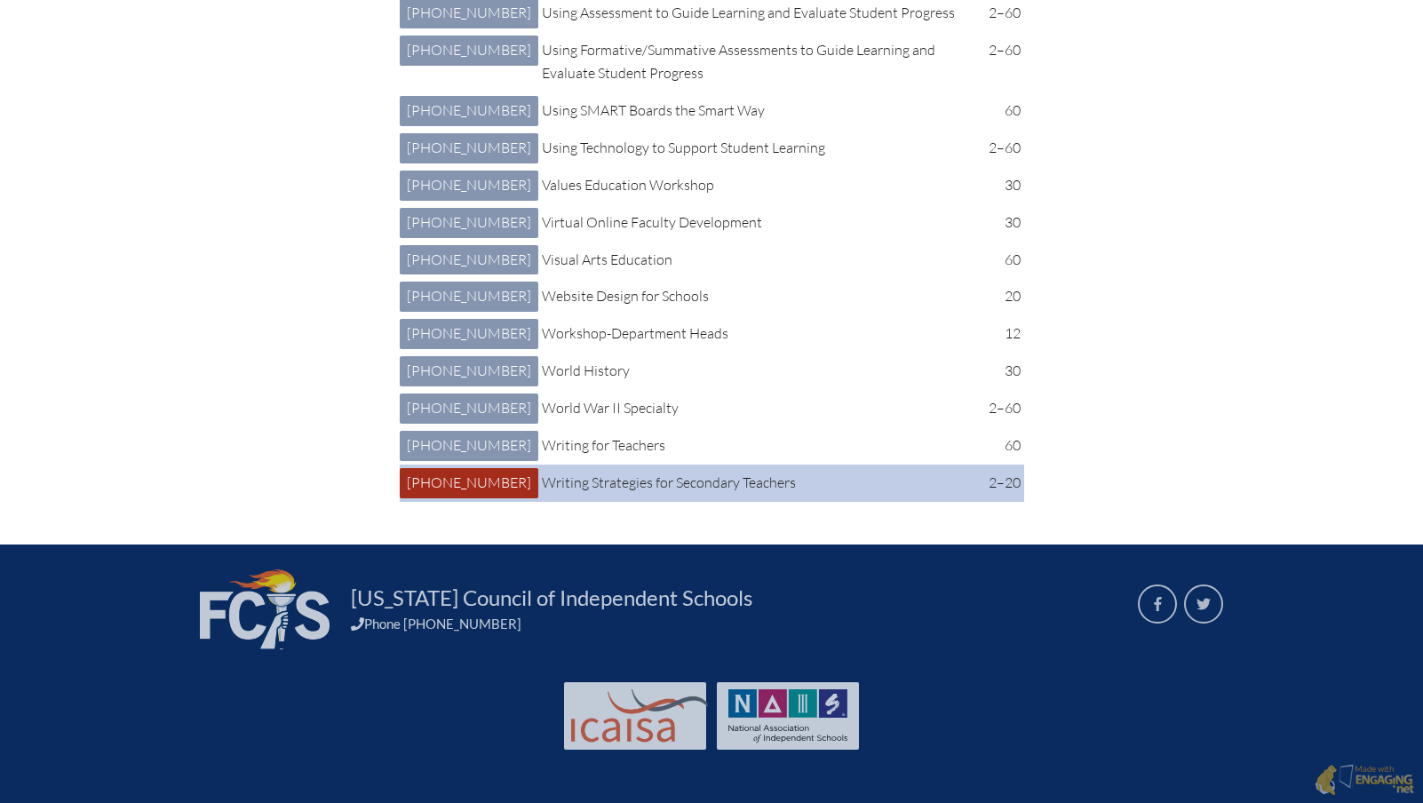
click at [470, 498] on link "2 423 003: Writing Strategies for Secondary Teachers 2-423-003" at bounding box center [469, 483] width 139 height 30
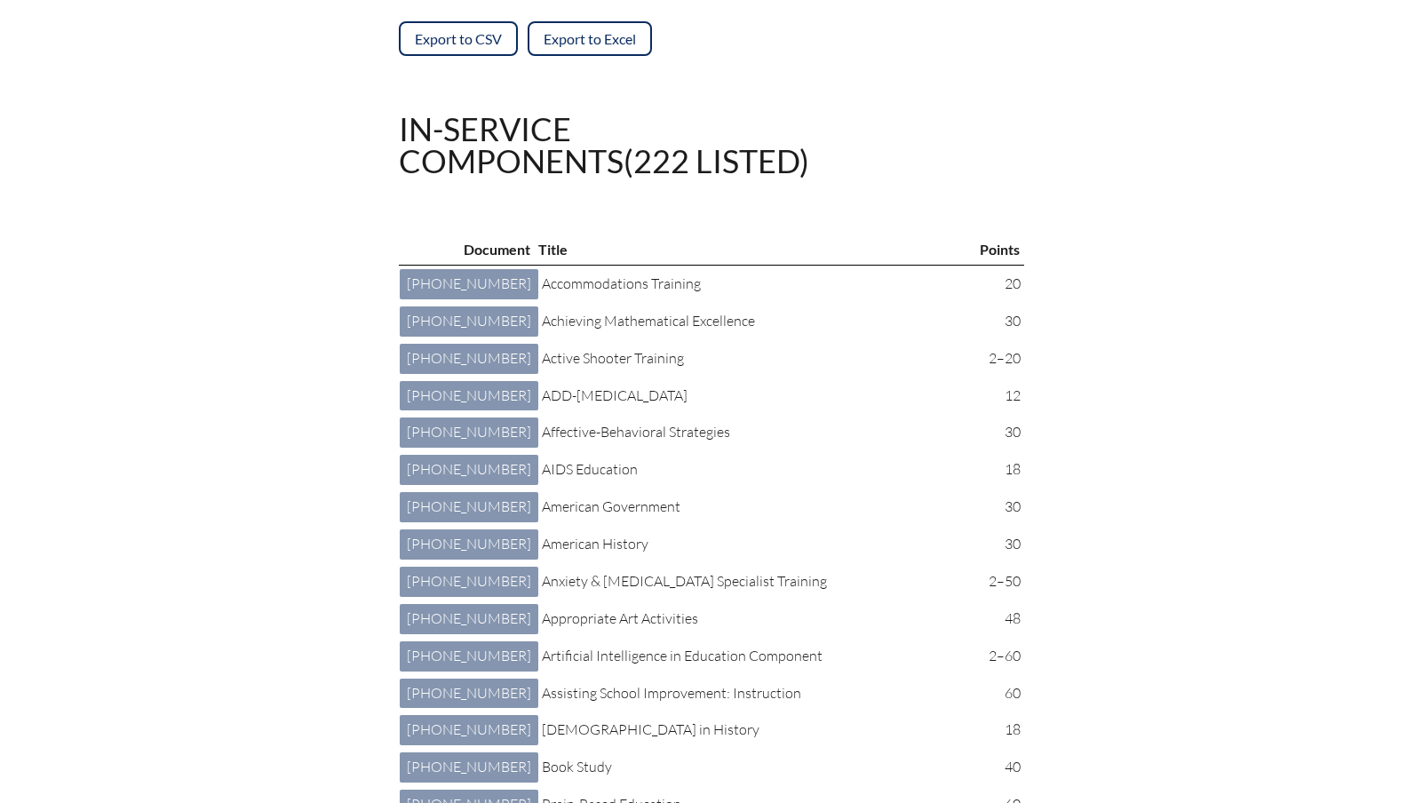
scroll to position [0, 0]
